Goal: Find specific page/section: Find specific page/section

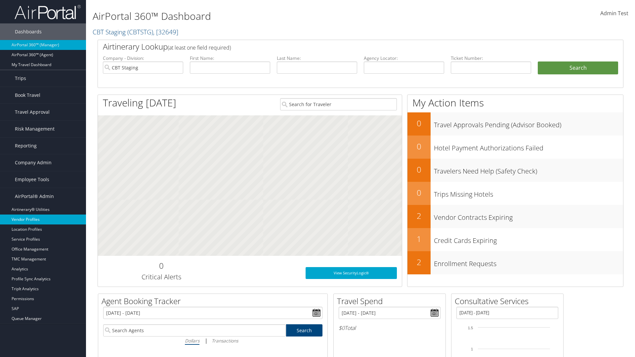
click at [43, 219] on link "Vendor Profiles" at bounding box center [43, 219] width 86 height 10
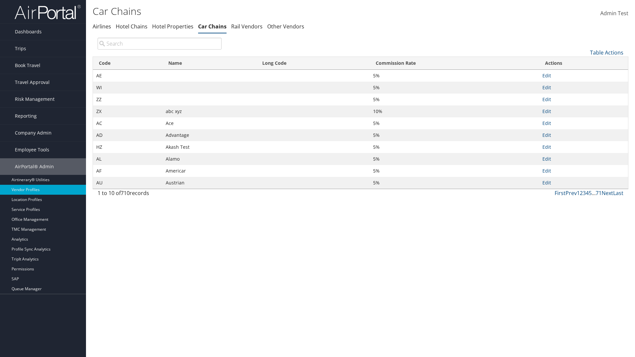
click at [209, 63] on th "Name" at bounding box center [209, 63] width 94 height 13
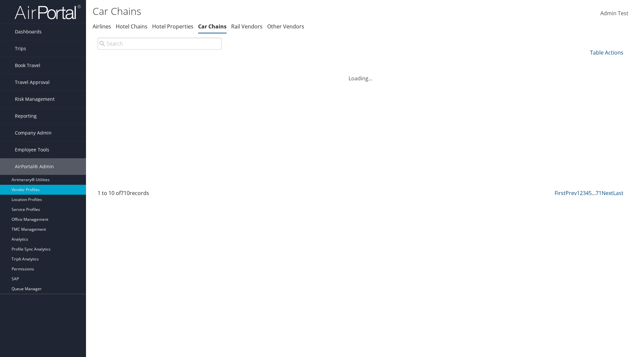
click at [209, 63] on th "Name" at bounding box center [209, 63] width 94 height 13
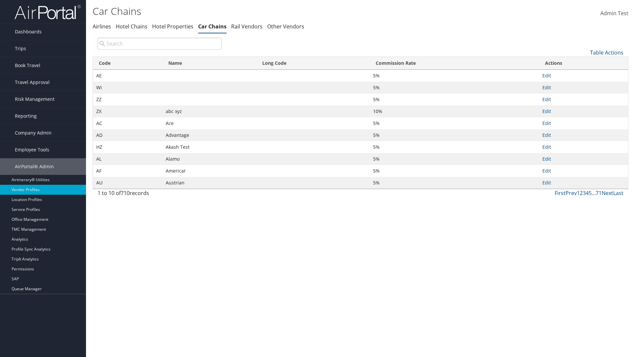
click at [313, 63] on th "Long Code" at bounding box center [312, 63] width 113 height 13
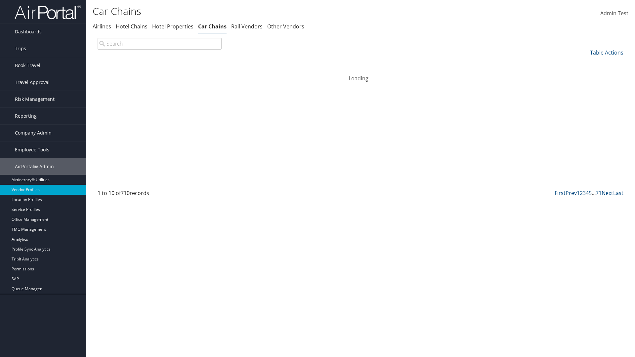
click at [313, 63] on th "Long Code" at bounding box center [312, 63] width 113 height 13
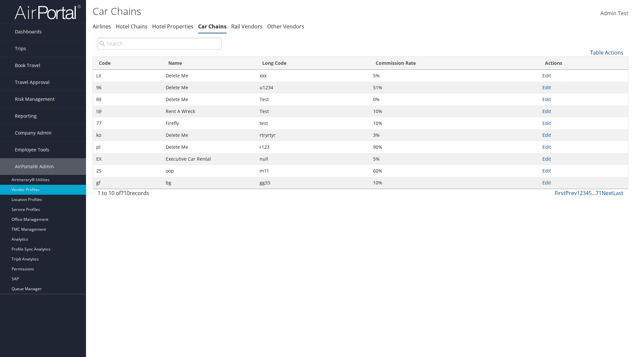
click at [454, 63] on th "Commission Rate" at bounding box center [454, 63] width 169 height 13
click at [606, 52] on link "Table Actions" at bounding box center [606, 52] width 33 height 7
click at [584, 96] on link "Page Length" at bounding box center [584, 96] width 87 height 11
